Goal: Find specific page/section

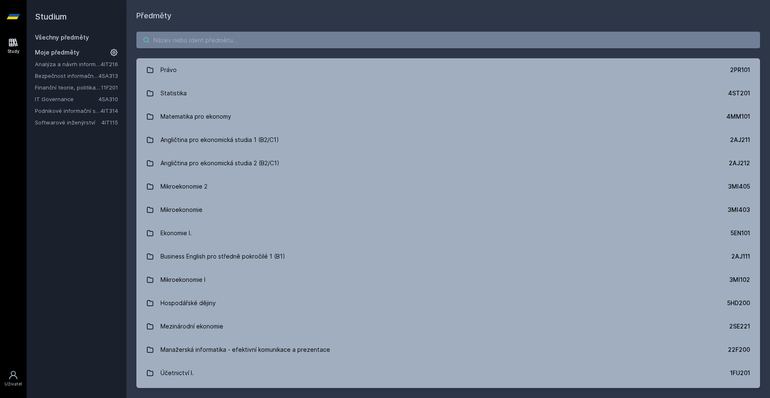
click at [185, 32] on input "search" at bounding box center [448, 40] width 624 height 17
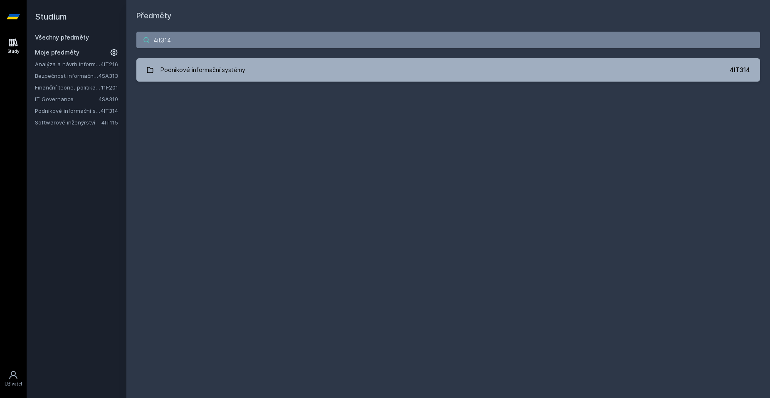
type input "4it314"
click at [319, 86] on div "4it314 Podnikové informační systémy 4IT314 [PERSON_NAME], něco se pokazilo." at bounding box center [448, 57] width 644 height 70
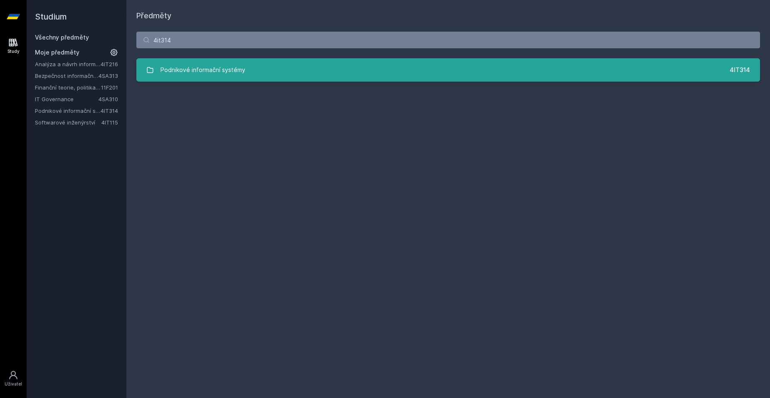
click at [296, 77] on link "Podnikové informační systémy 4IT314" at bounding box center [448, 69] width 624 height 23
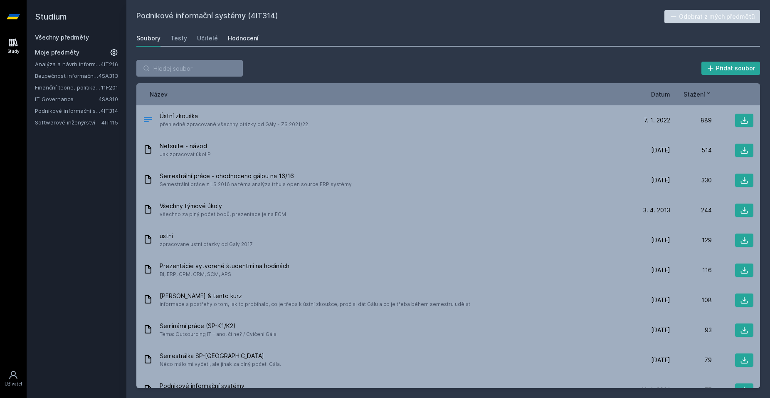
click at [228, 37] on div "Hodnocení" at bounding box center [243, 38] width 31 height 8
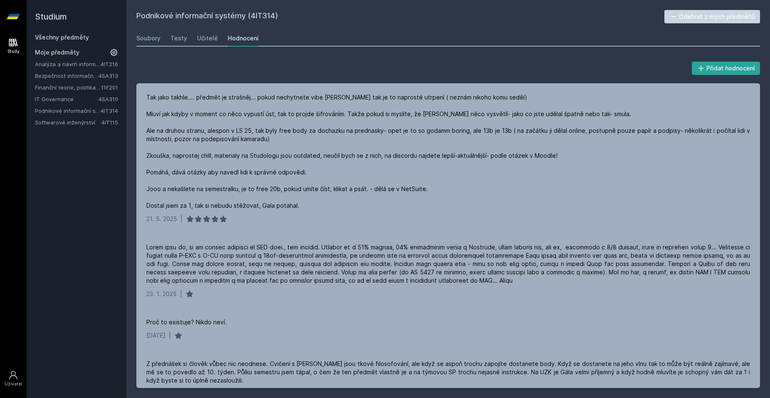
click at [65, 37] on link "Všechny předměty" at bounding box center [62, 37] width 54 height 7
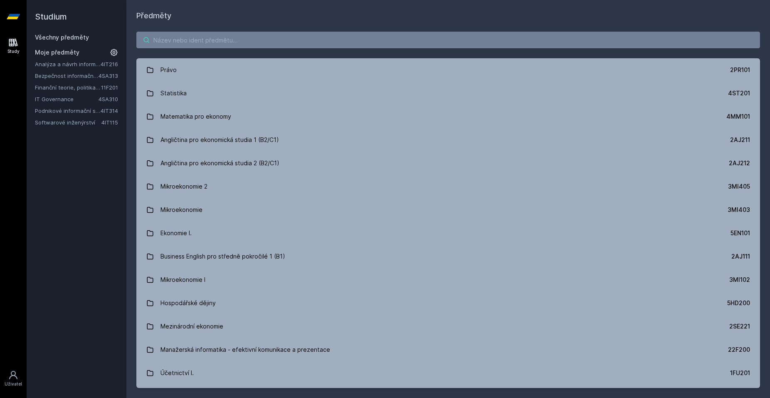
click at [213, 45] on input "search" at bounding box center [448, 40] width 624 height 17
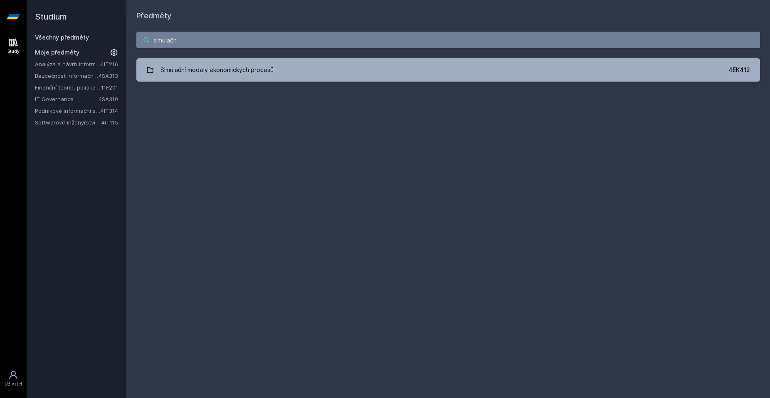
type input "simulačn"
